Goal: Information Seeking & Learning: Learn about a topic

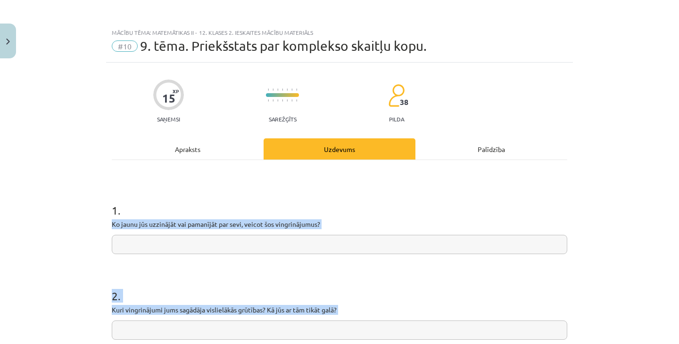
scroll to position [150, 0]
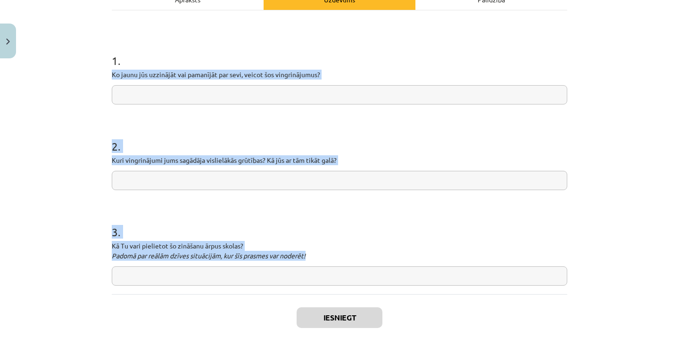
click at [183, 97] on input "text" at bounding box center [339, 94] width 455 height 19
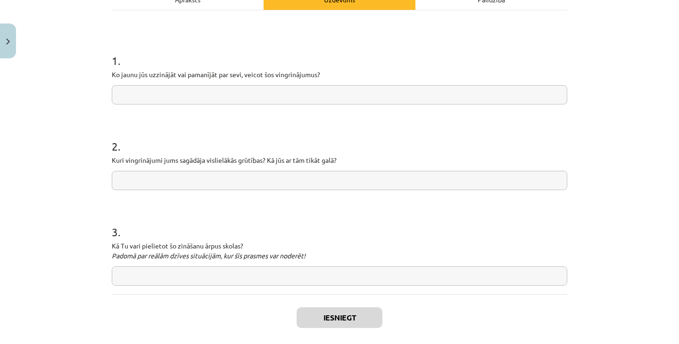
paste input "**********"
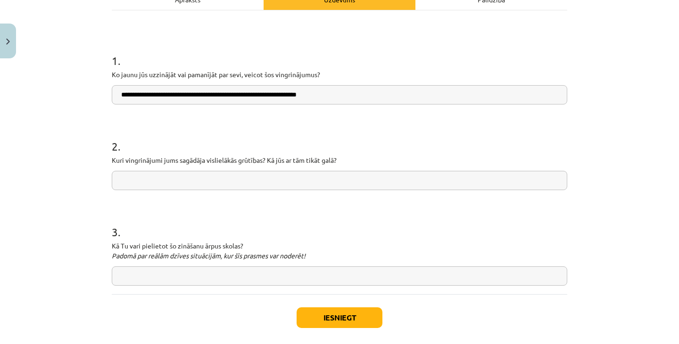
type input "**********"
click at [225, 180] on input "text" at bounding box center [339, 180] width 455 height 19
paste input "**********"
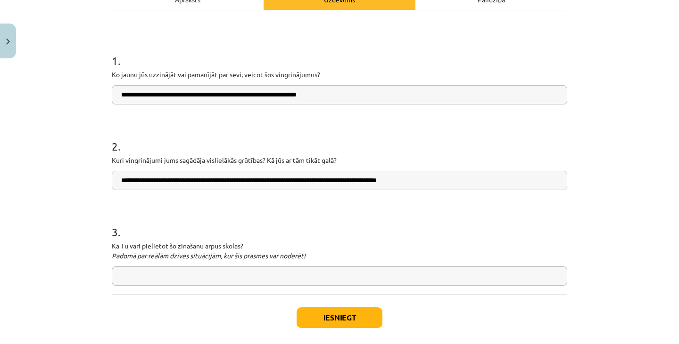
type input "**********"
click at [334, 280] on input "text" at bounding box center [339, 276] width 455 height 19
paste input "**********"
type input "**********"
click at [143, 181] on input "**********" at bounding box center [339, 180] width 455 height 19
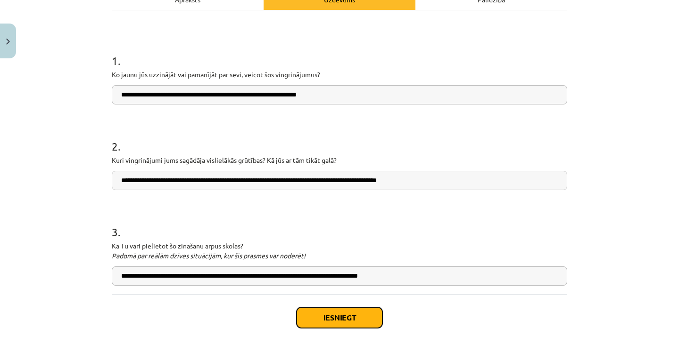
click at [367, 317] on button "Iesniegt" at bounding box center [339, 318] width 86 height 21
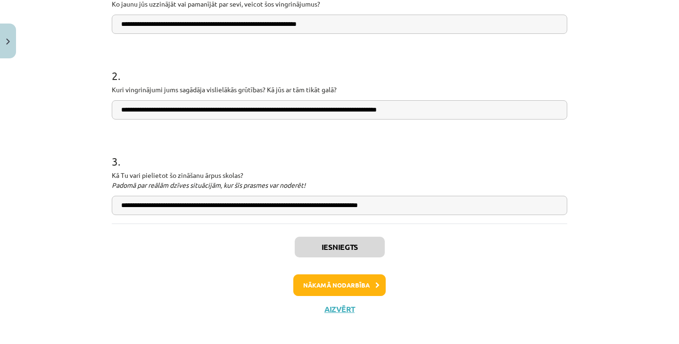
scroll to position [220, 0]
click at [361, 285] on button "Nākamā nodarbība" at bounding box center [339, 286] width 92 height 22
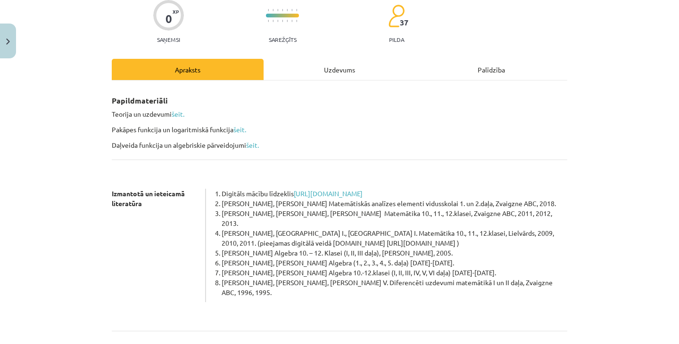
scroll to position [191, 0]
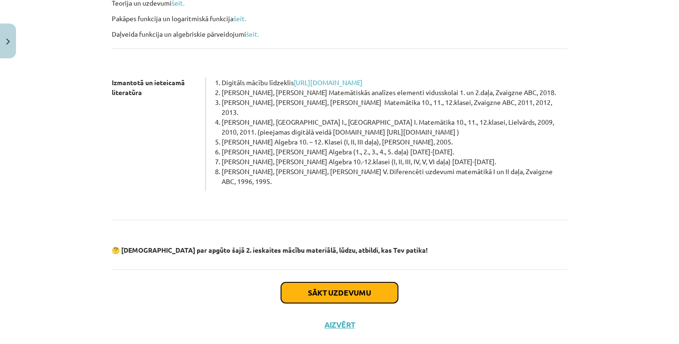
click at [360, 283] on button "Sākt uzdevumu" at bounding box center [339, 293] width 117 height 21
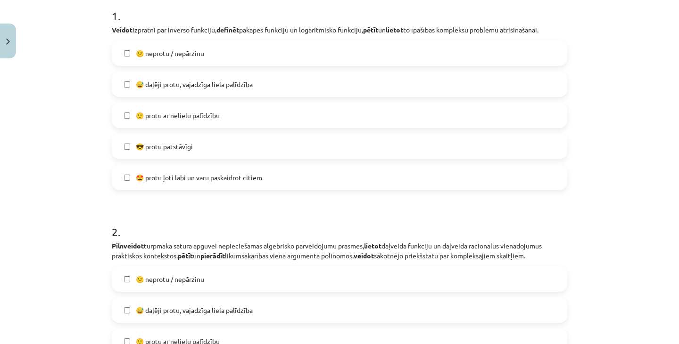
scroll to position [194, 0]
click at [274, 119] on label "🙂 protu ar nelielu palīdzību" at bounding box center [339, 117] width 453 height 24
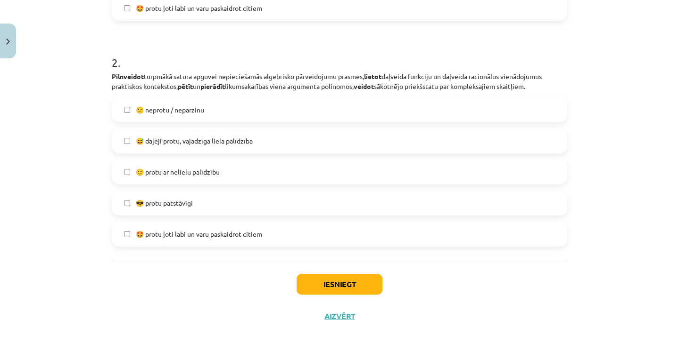
scroll to position [369, 0]
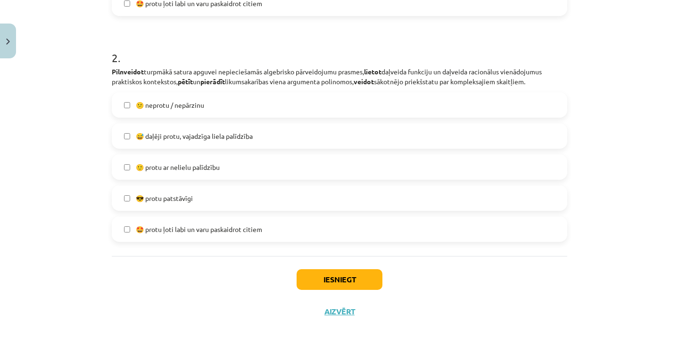
click at [253, 162] on label "🙂 protu ar nelielu palīdzību" at bounding box center [339, 168] width 453 height 24
click at [337, 276] on button "Iesniegt" at bounding box center [339, 280] width 86 height 21
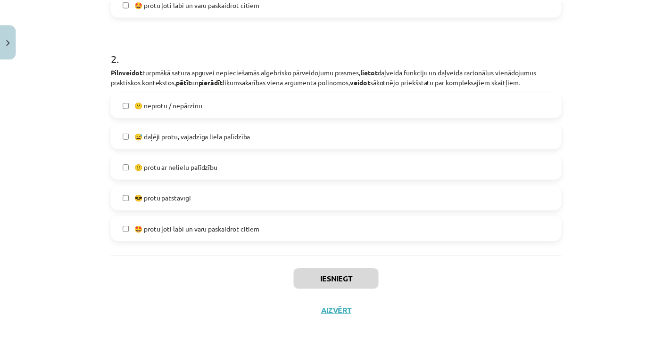
scroll to position [768, 0]
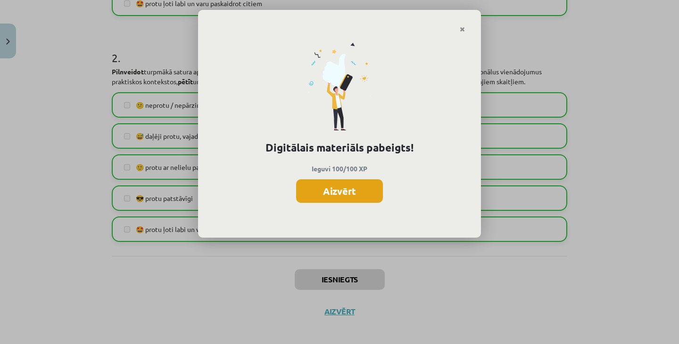
click at [343, 196] on button "Aizvērt" at bounding box center [339, 192] width 87 height 24
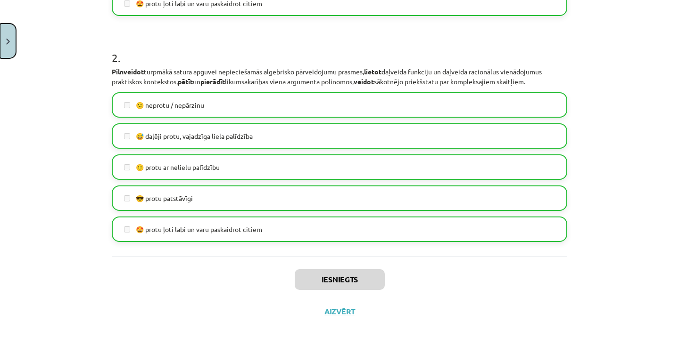
click at [6, 42] on img "Close" at bounding box center [8, 42] width 4 height 6
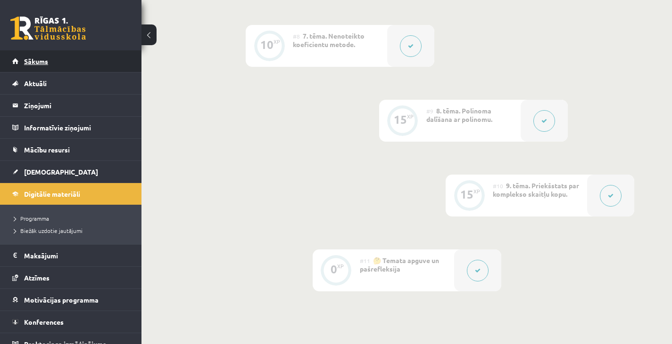
click at [75, 66] on link "Sākums" at bounding box center [70, 61] width 117 height 22
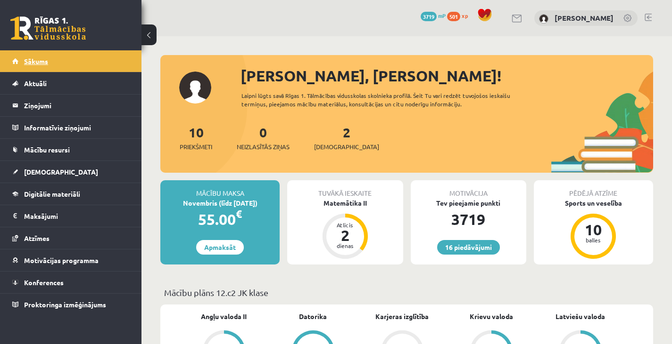
click at [66, 53] on link "Sākums" at bounding box center [70, 61] width 117 height 22
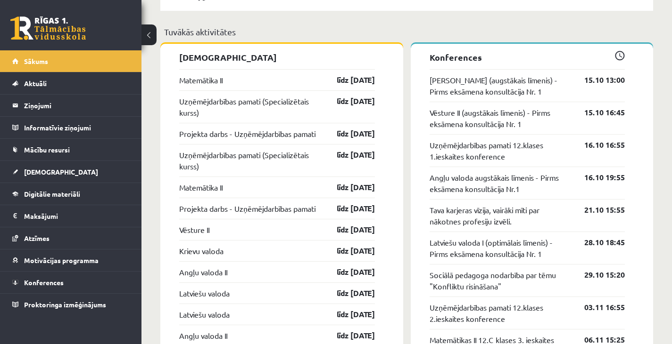
scroll to position [740, 0]
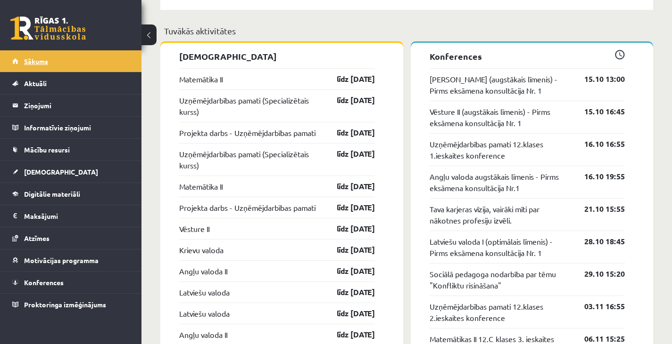
click at [110, 58] on link "Sākums" at bounding box center [70, 61] width 117 height 22
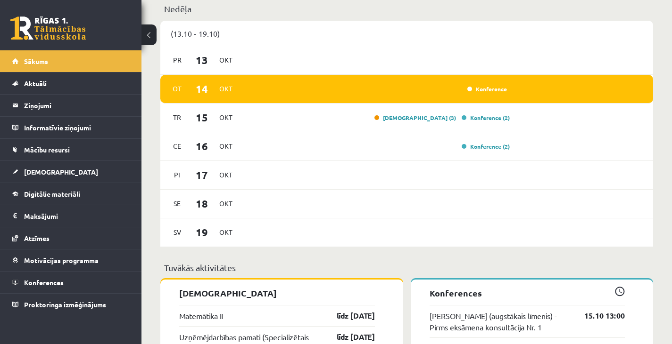
scroll to position [504, 0]
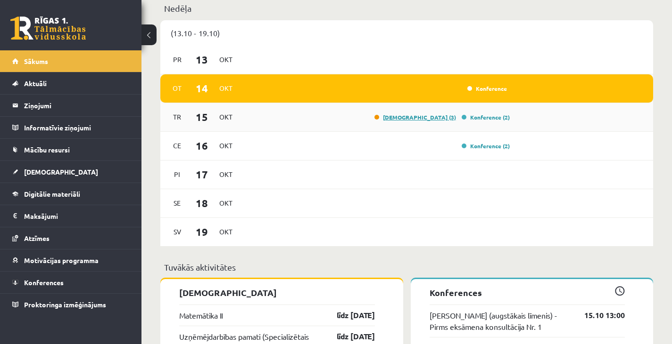
click at [442, 119] on link "[DEMOGRAPHIC_DATA] (3)" at bounding box center [415, 118] width 82 height 8
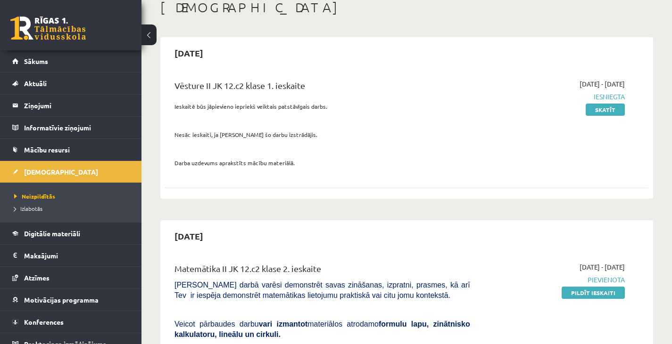
scroll to position [57, 0]
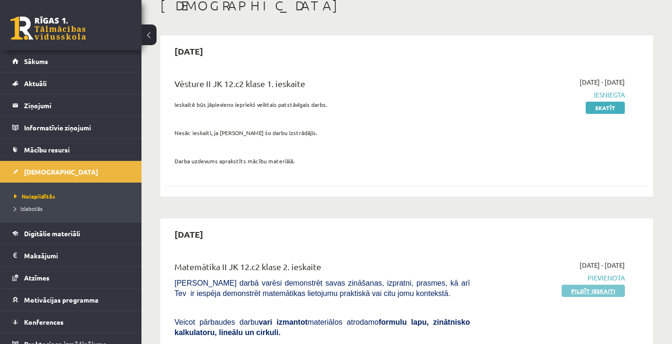
click at [571, 291] on link "Pildīt ieskaiti" at bounding box center [592, 291] width 63 height 12
click at [20, 57] on link "Sākums" at bounding box center [70, 61] width 117 height 22
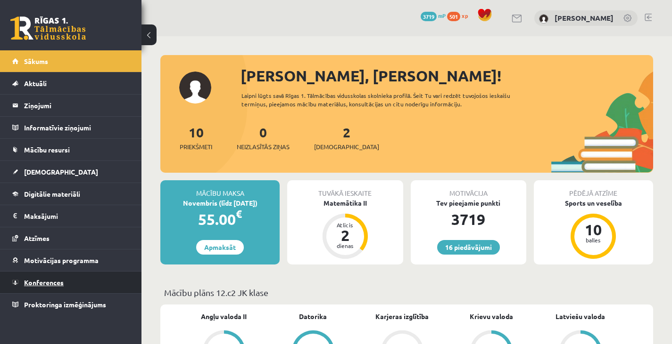
click at [76, 277] on link "Konferences" at bounding box center [70, 283] width 117 height 22
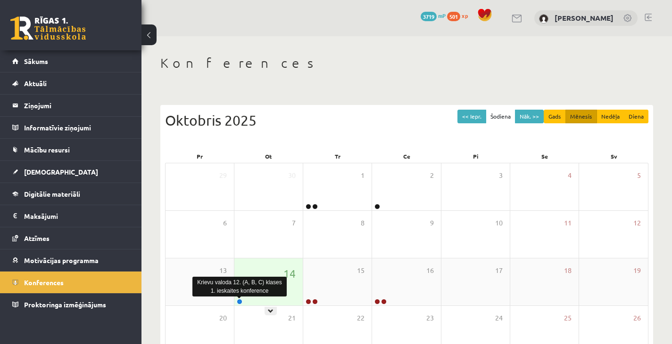
click at [239, 299] on link at bounding box center [240, 302] width 6 height 6
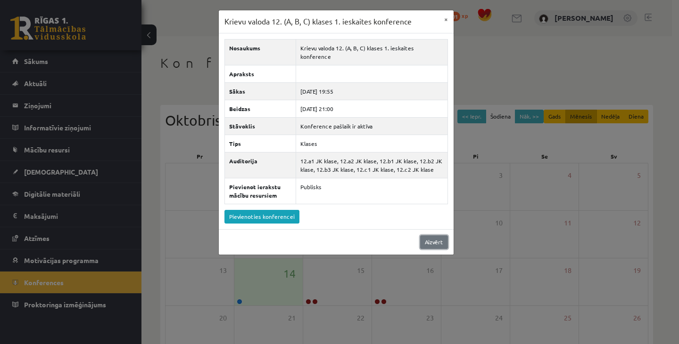
click at [440, 236] on link "Aizvērt" at bounding box center [434, 243] width 28 height 14
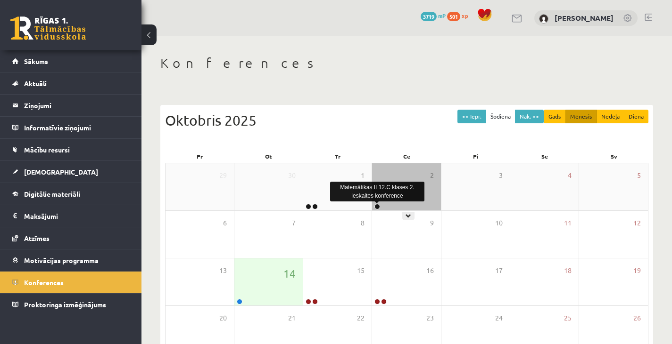
click at [377, 205] on link at bounding box center [377, 207] width 6 height 6
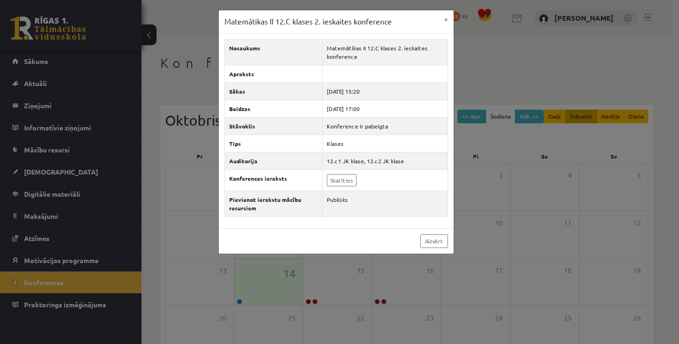
click at [347, 182] on div "Matemātikas II 12.C klases 2. ieskaites konference" at bounding box center [377, 192] width 94 height 20
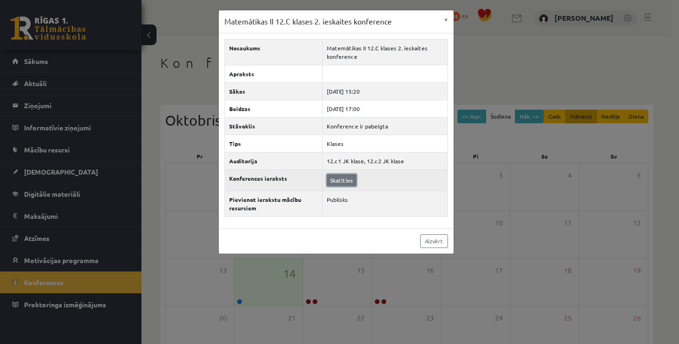
click at [347, 182] on link "Skatīties" at bounding box center [342, 180] width 30 height 12
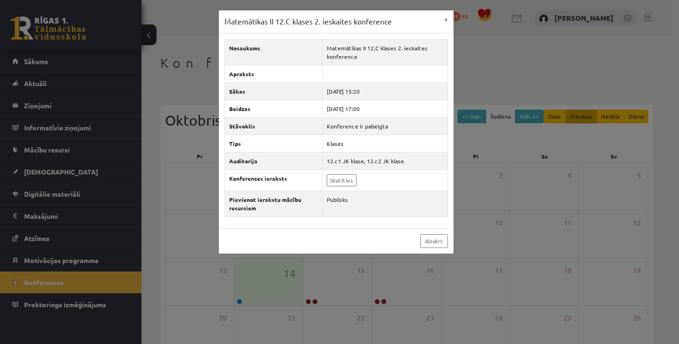
click at [105, 73] on div "Matemātikas II 12.C klases 2. ieskaites konference × Nosaukums Matemātikas II 1…" at bounding box center [339, 172] width 679 height 344
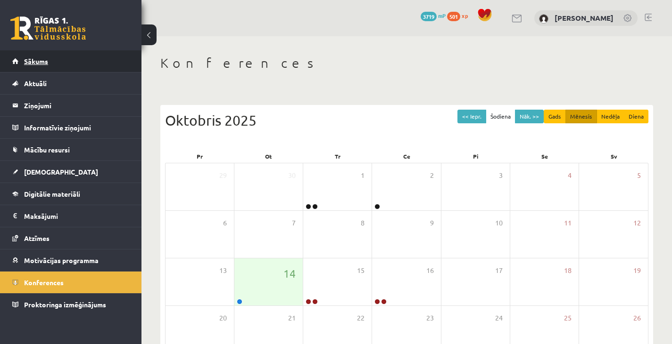
click at [89, 56] on link "Sākums" at bounding box center [70, 61] width 117 height 22
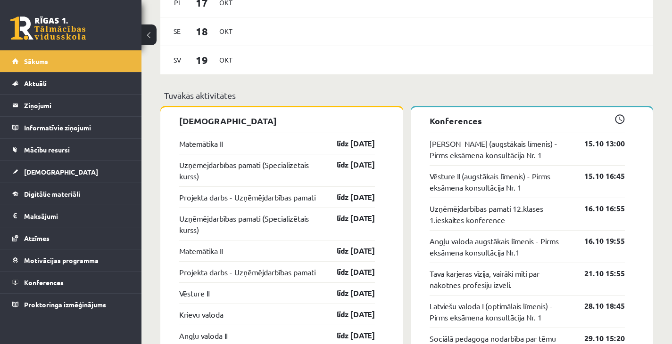
scroll to position [675, 0]
